Goal: Information Seeking & Learning: Check status

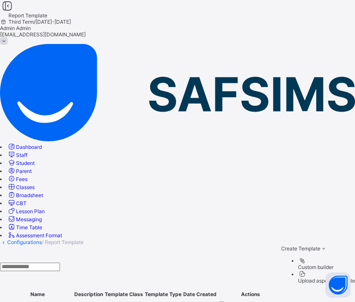
click at [43, 192] on span "Broadsheet" at bounding box center [29, 195] width 27 height 6
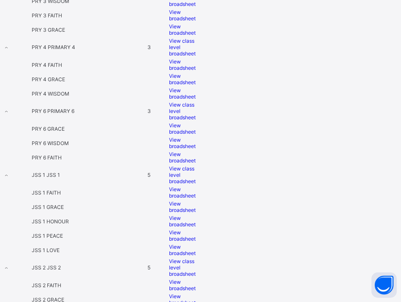
scroll to position [564, 0]
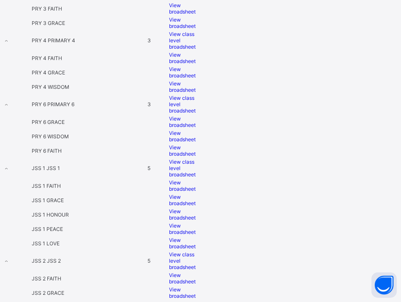
click at [196, 192] on span "View broadsheet" at bounding box center [182, 185] width 27 height 13
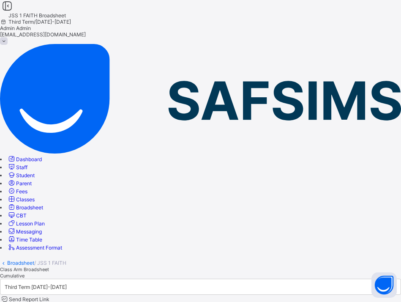
click at [25, 273] on span "Cumulative" at bounding box center [12, 276] width 25 height 6
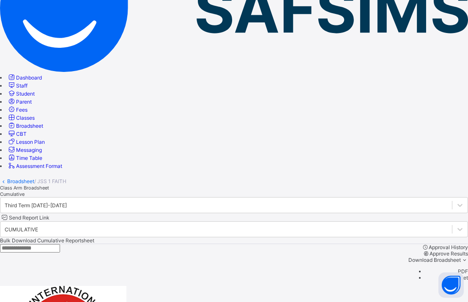
scroll to position [56, 731]
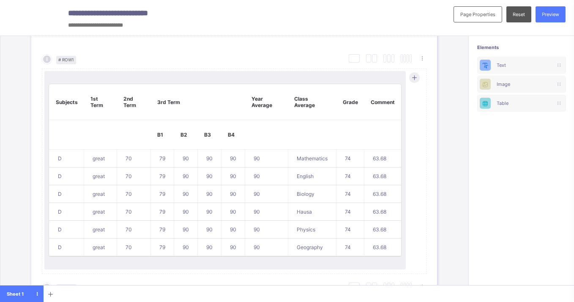
scroll to position [453, 0]
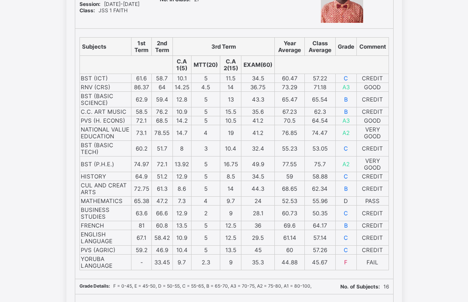
scroll to position [165, 0]
